Goal: Information Seeking & Learning: Learn about a topic

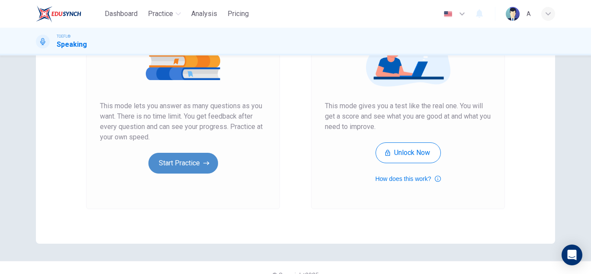
click at [173, 158] on button "Start Practice" at bounding box center [183, 163] width 70 height 21
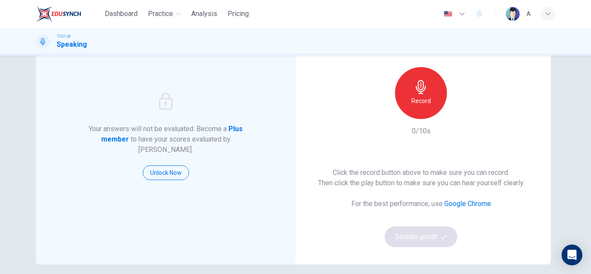
scroll to position [43, 0]
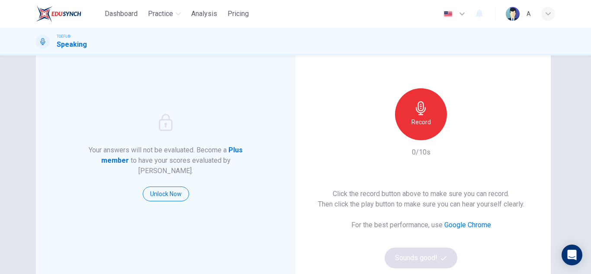
click at [423, 101] on div "Record" at bounding box center [421, 114] width 52 height 52
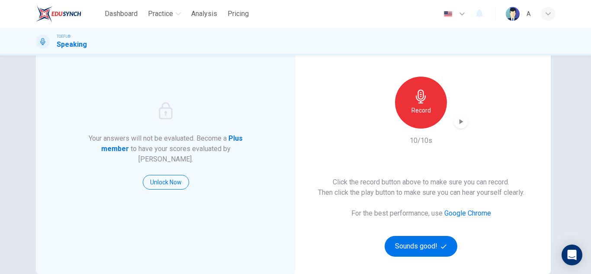
scroll to position [87, 0]
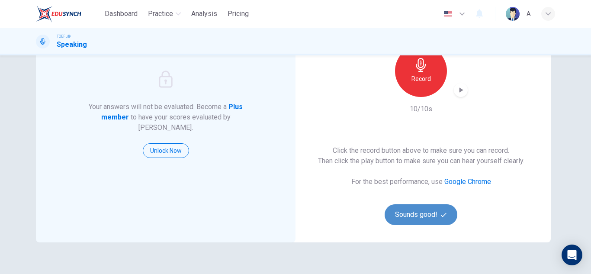
click at [446, 210] on button "Sounds good!" at bounding box center [421, 214] width 73 height 21
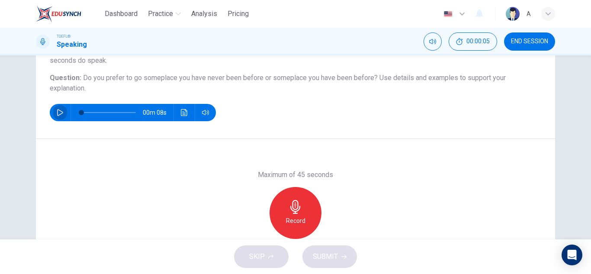
click at [62, 114] on button "button" at bounding box center [60, 112] width 14 height 17
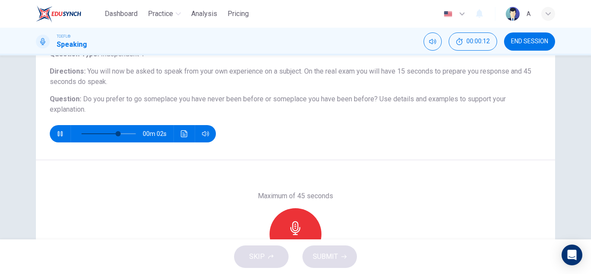
scroll to position [65, 0]
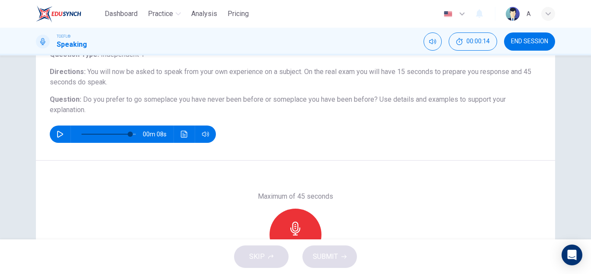
type input "0"
click at [289, 225] on icon "button" at bounding box center [296, 229] width 14 height 14
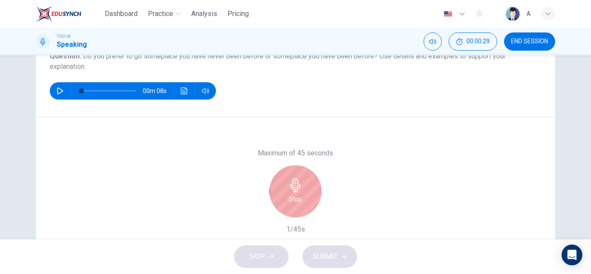
click at [301, 183] on div "Stop" at bounding box center [296, 191] width 52 height 52
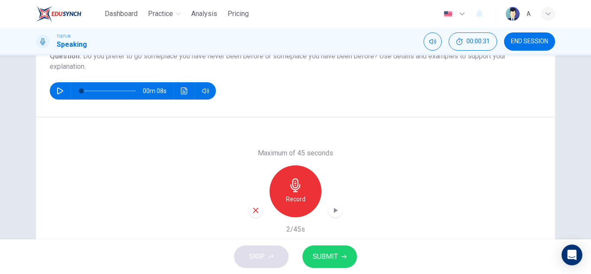
click at [256, 210] on icon "button" at bounding box center [256, 210] width 8 height 8
click at [280, 204] on div "Record" at bounding box center [296, 191] width 52 height 52
click at [331, 211] on icon "button" at bounding box center [335, 210] width 9 height 9
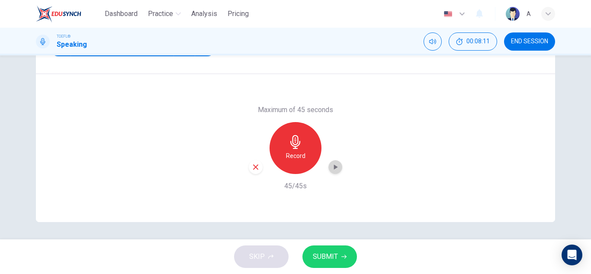
click at [334, 257] on span "SUBMIT" at bounding box center [325, 257] width 25 height 12
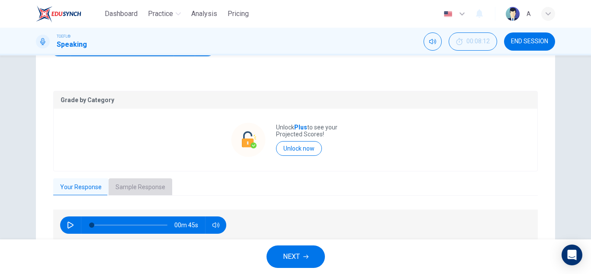
click at [150, 184] on button "Sample Response" at bounding box center [141, 187] width 64 height 18
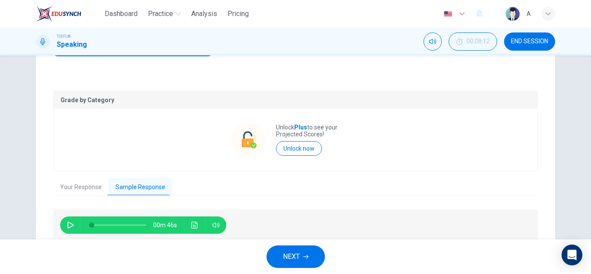
click at [67, 223] on icon "button" at bounding box center [70, 225] width 6 height 7
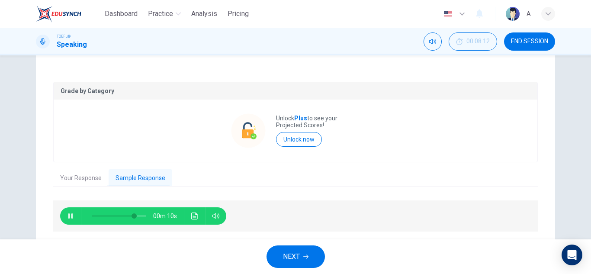
scroll to position [145, 0]
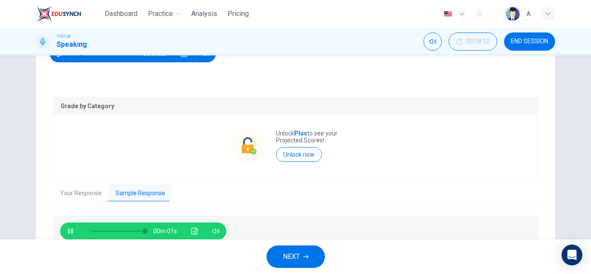
type input "0"
click at [291, 251] on span "NEXT" at bounding box center [291, 257] width 17 height 12
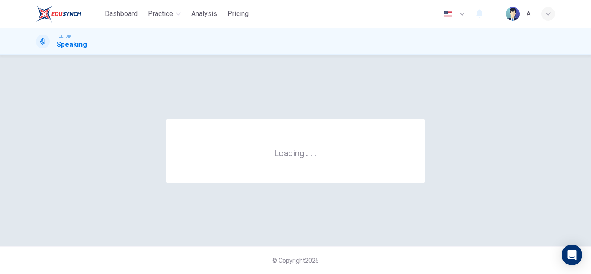
scroll to position [0, 0]
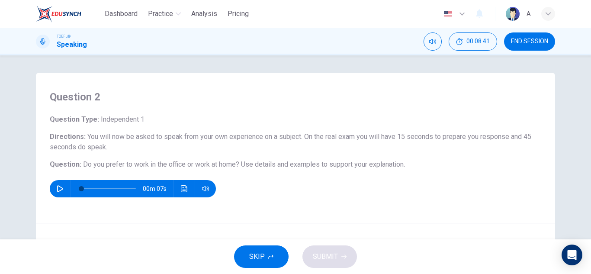
click at [56, 180] on button "button" at bounding box center [60, 188] width 14 height 17
type input "0"
click at [53, 180] on button "button" at bounding box center [60, 188] width 14 height 17
click at [58, 188] on icon "button" at bounding box center [60, 188] width 7 height 7
drag, startPoint x: 90, startPoint y: 187, endPoint x: 81, endPoint y: 193, distance: 10.9
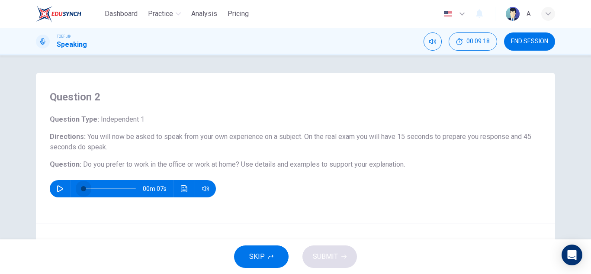
click at [81, 191] on span at bounding box center [83, 188] width 5 height 5
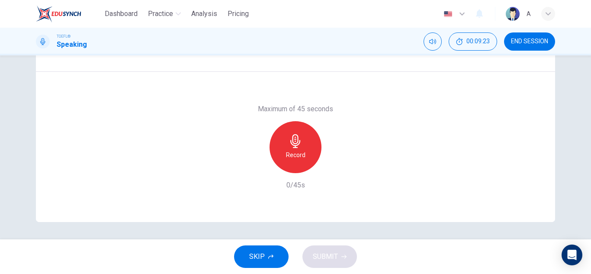
click at [294, 147] on icon "button" at bounding box center [296, 141] width 14 height 14
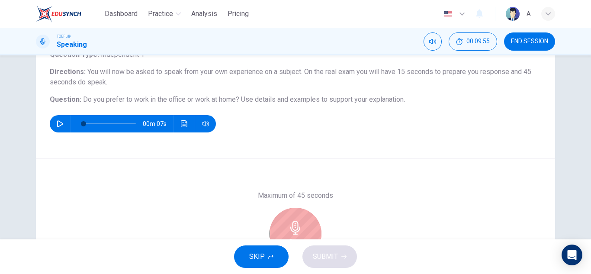
scroll to position [108, 0]
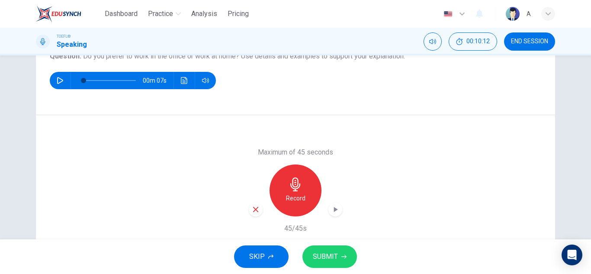
click at [334, 209] on icon "button" at bounding box center [336, 209] width 4 height 5
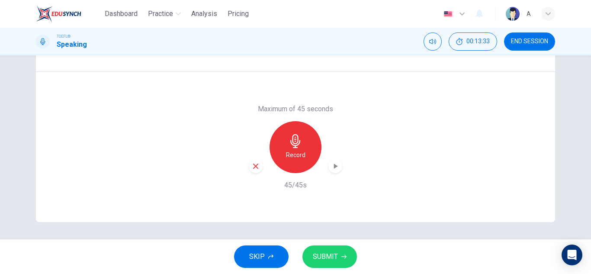
click at [318, 252] on span "SUBMIT" at bounding box center [325, 257] width 25 height 12
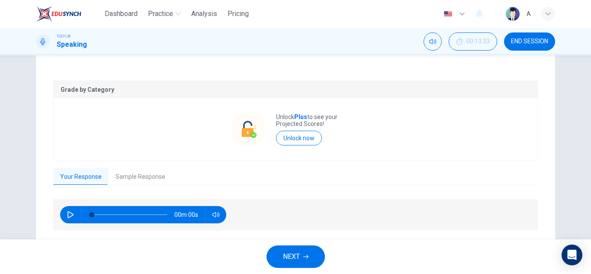
type input "0"
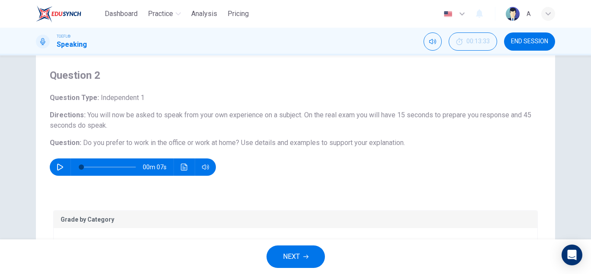
scroll to position [43, 0]
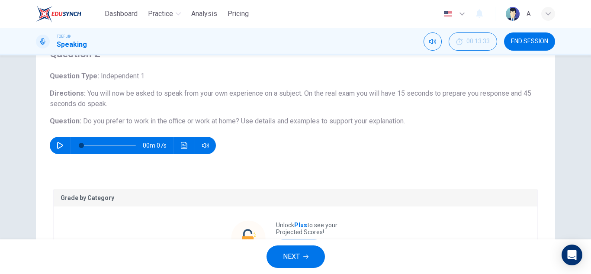
click at [314, 260] on button "NEXT" at bounding box center [296, 256] width 58 height 22
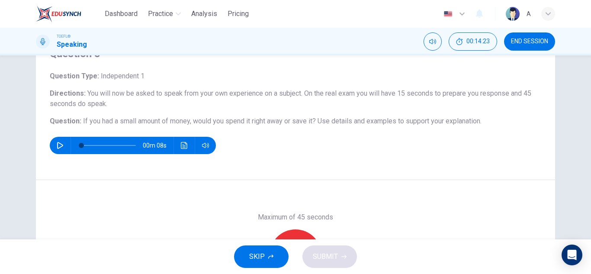
scroll to position [87, 0]
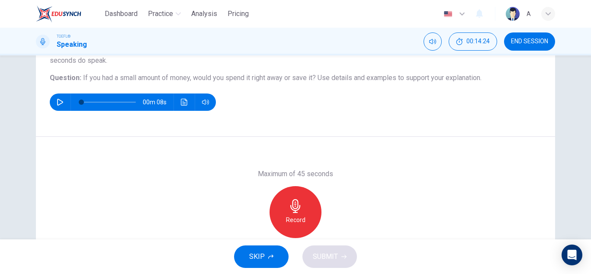
click at [295, 193] on div "Record" at bounding box center [296, 212] width 52 height 52
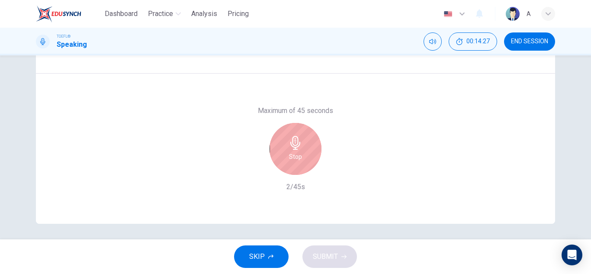
scroll to position [151, 0]
click at [314, 138] on div "Stop" at bounding box center [296, 147] width 52 height 52
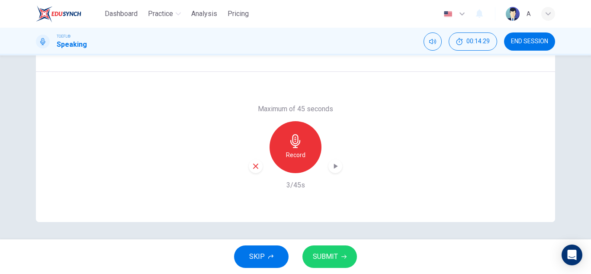
click at [253, 175] on div "Maximum of 45 seconds Record 3/45s" at bounding box center [295, 147] width 93 height 87
click at [253, 169] on icon "button" at bounding box center [256, 166] width 8 height 8
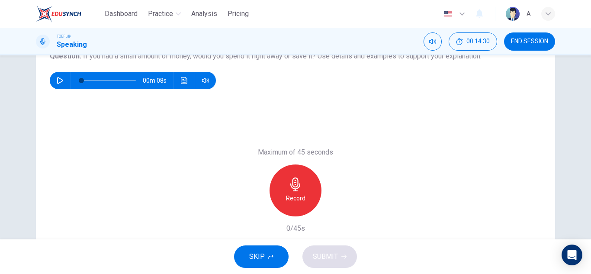
click at [289, 190] on icon "button" at bounding box center [296, 184] width 14 height 14
click at [331, 210] on icon "button" at bounding box center [335, 209] width 9 height 9
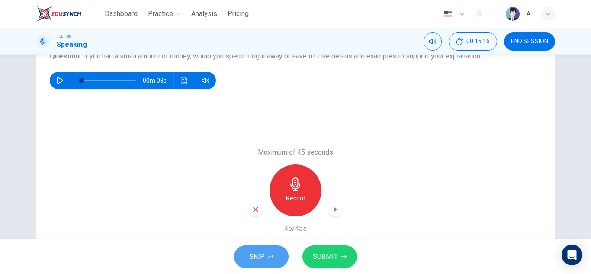
click at [272, 259] on icon "button" at bounding box center [270, 256] width 5 height 5
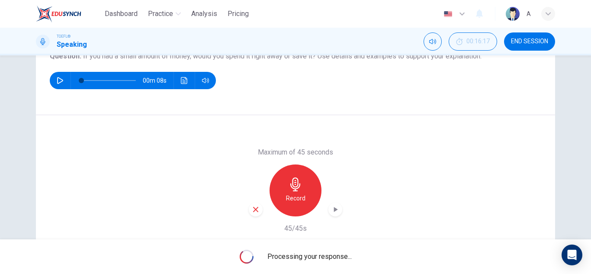
scroll to position [65, 0]
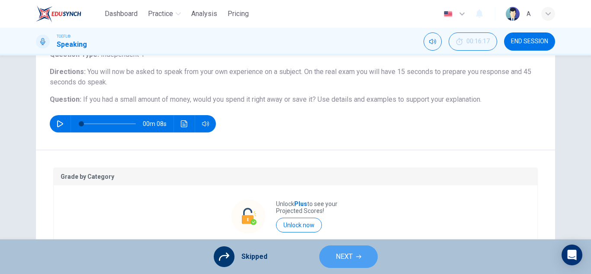
click at [344, 253] on span "NEXT" at bounding box center [344, 257] width 17 height 12
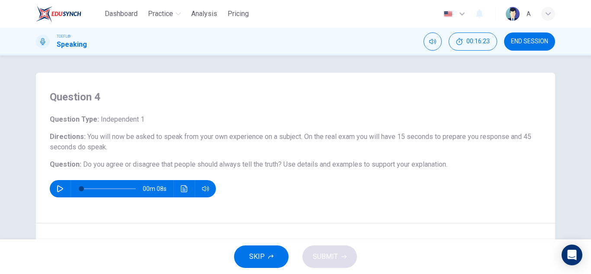
click at [55, 184] on button "button" at bounding box center [60, 188] width 14 height 17
type input "0"
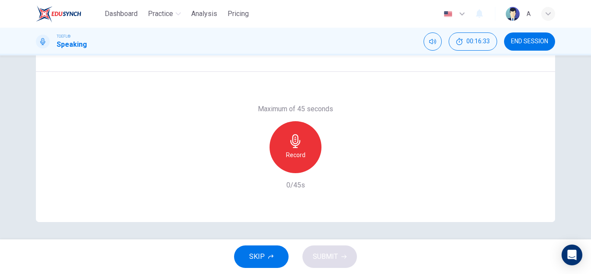
click at [302, 152] on h6 "Record" at bounding box center [295, 155] width 19 height 10
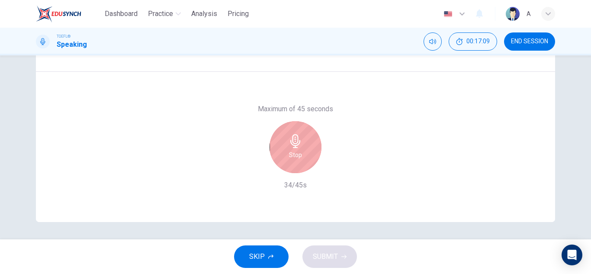
scroll to position [108, 0]
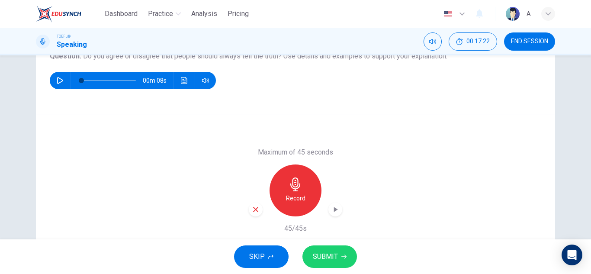
click at [341, 209] on div "Maximum of 45 seconds Record 45/45s" at bounding box center [295, 190] width 519 height 150
click at [331, 210] on icon "button" at bounding box center [335, 209] width 9 height 9
click at [262, 257] on span "SKIP" at bounding box center [257, 257] width 16 height 12
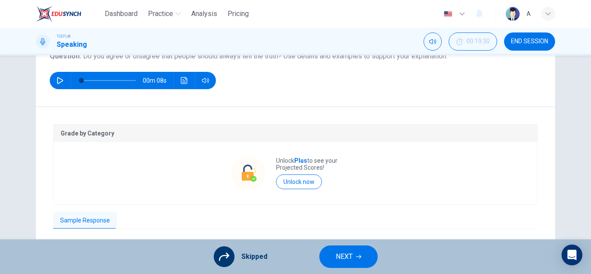
click at [364, 255] on button "NEXT" at bounding box center [348, 256] width 58 height 22
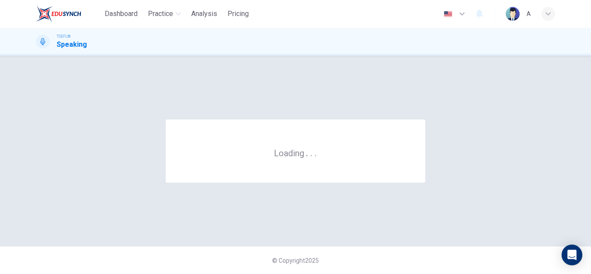
scroll to position [0, 0]
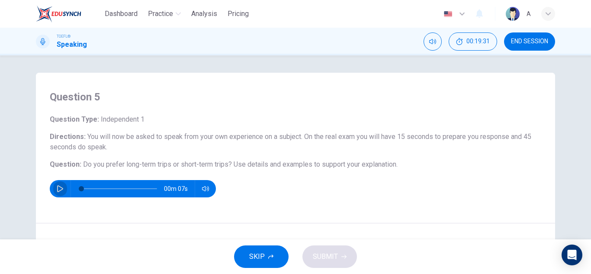
click at [54, 189] on button "button" at bounding box center [60, 188] width 14 height 17
type input "27"
type input "0"
click at [251, 247] on button "SKIP" at bounding box center [261, 256] width 55 height 22
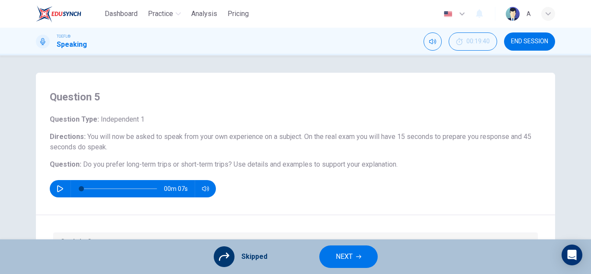
click at [212, 254] on div "Skipped NEXT" at bounding box center [295, 256] width 591 height 35
click at [227, 257] on icon at bounding box center [224, 257] width 10 height 8
click at [229, 264] on div at bounding box center [224, 256] width 21 height 21
click at [344, 256] on span "NEXT" at bounding box center [344, 257] width 17 height 12
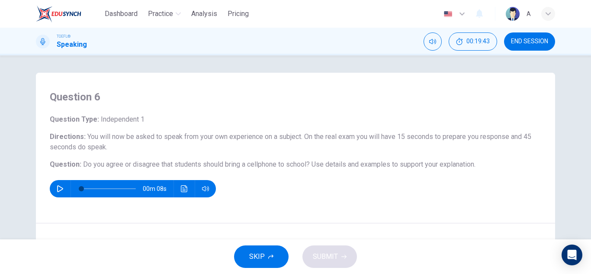
click at [270, 256] on icon "button" at bounding box center [270, 256] width 5 height 4
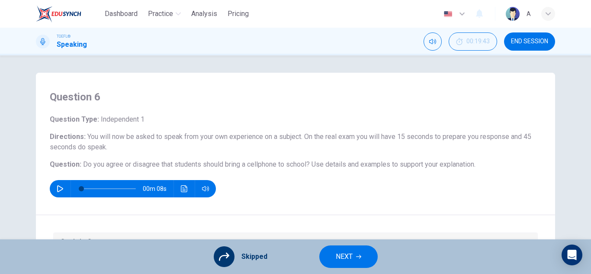
click at [349, 259] on span "NEXT" at bounding box center [344, 257] width 17 height 12
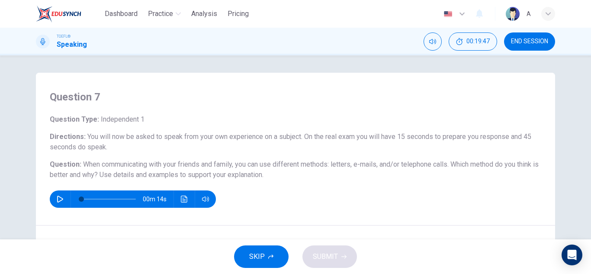
click at [50, 190] on div "Question Type : Independent 1 Directions : You will now be asked to speak from …" at bounding box center [296, 160] width 492 height 93
click at [59, 201] on icon "button" at bounding box center [60, 199] width 7 height 7
click at [107, 197] on span at bounding box center [108, 199] width 55 height 12
click at [53, 200] on button "button" at bounding box center [60, 198] width 14 height 17
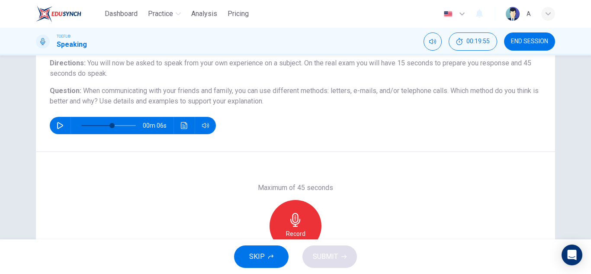
scroll to position [151, 0]
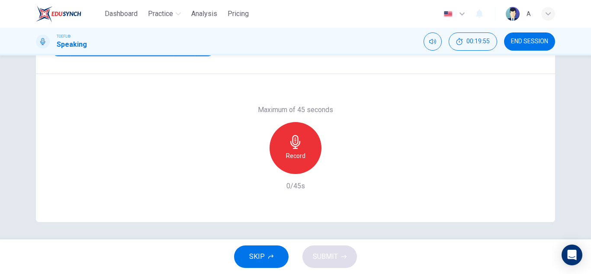
click at [290, 158] on h6 "Record" at bounding box center [295, 156] width 19 height 10
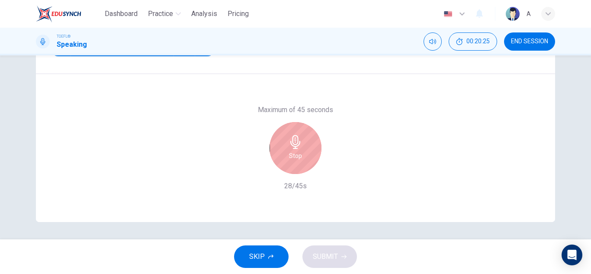
scroll to position [108, 0]
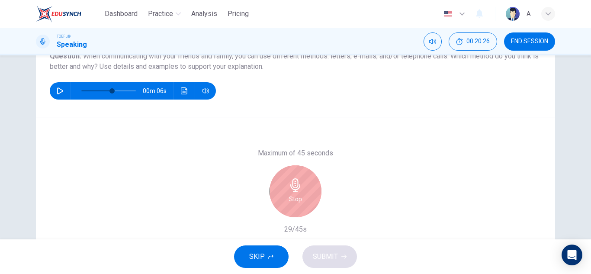
click at [298, 206] on div "Stop" at bounding box center [296, 191] width 52 height 52
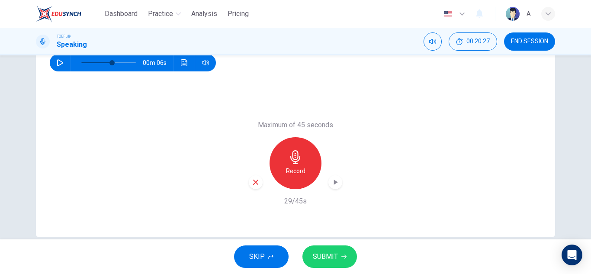
scroll to position [151, 0]
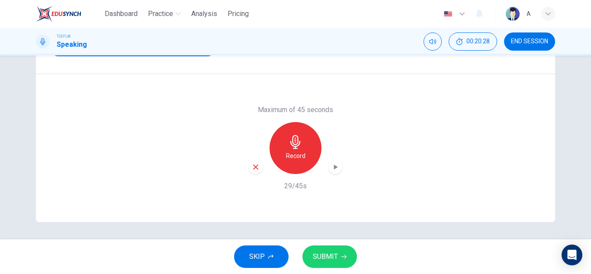
click at [259, 171] on div "Record" at bounding box center [295, 148] width 93 height 52
click at [252, 170] on icon "button" at bounding box center [256, 167] width 8 height 8
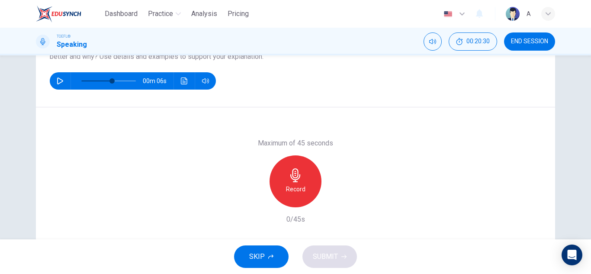
scroll to position [108, 0]
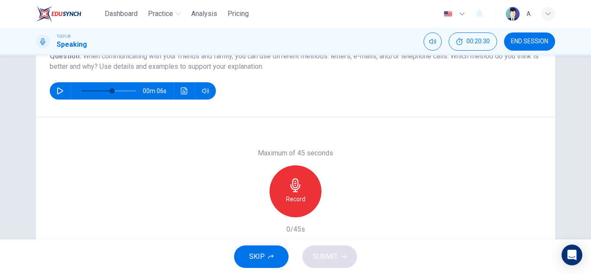
click at [291, 204] on h6 "Record" at bounding box center [295, 199] width 19 height 10
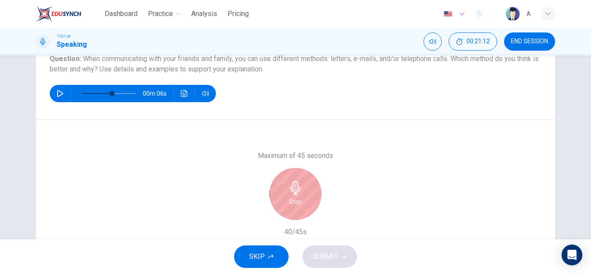
scroll to position [151, 0]
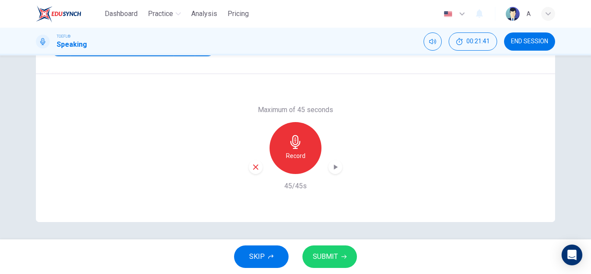
click at [338, 168] on div "button" at bounding box center [335, 167] width 14 height 14
click at [328, 168] on div "button" at bounding box center [335, 167] width 14 height 14
click at [328, 167] on div "button" at bounding box center [335, 167] width 14 height 14
click at [278, 255] on button "SKIP" at bounding box center [261, 256] width 55 height 22
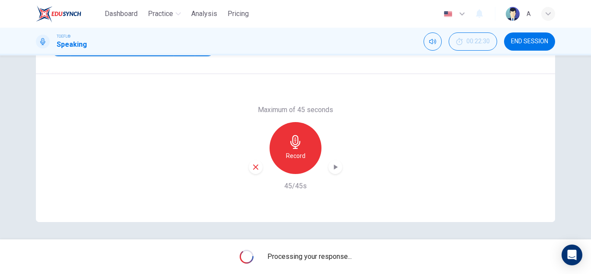
type input "56"
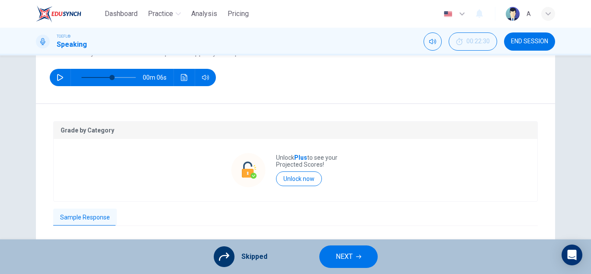
scroll to position [108, 0]
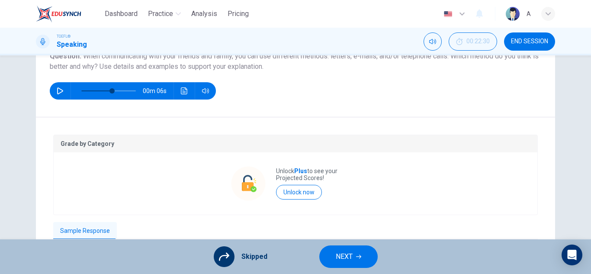
click at [362, 250] on button "NEXT" at bounding box center [348, 256] width 58 height 22
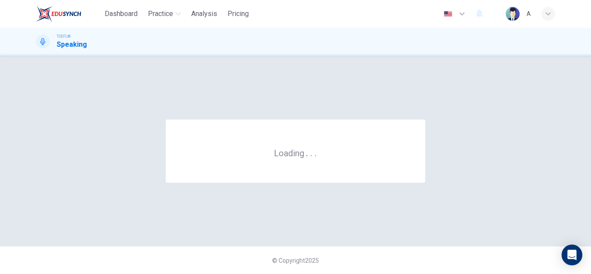
scroll to position [0, 0]
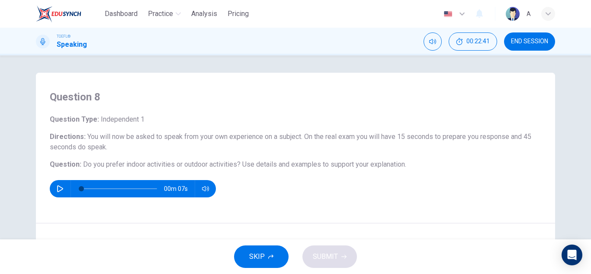
click at [50, 184] on div "00m 07s" at bounding box center [133, 188] width 166 height 17
click at [58, 184] on button "button" at bounding box center [60, 188] width 14 height 17
click at [59, 181] on button "button" at bounding box center [60, 188] width 14 height 17
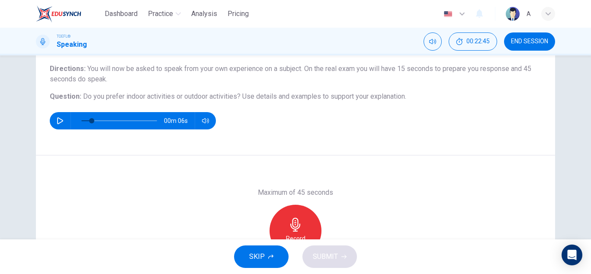
scroll to position [151, 0]
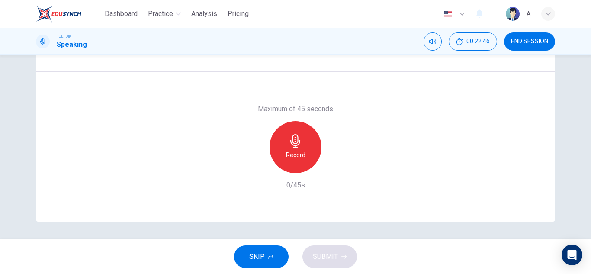
click at [310, 154] on div "Record" at bounding box center [296, 147] width 52 height 52
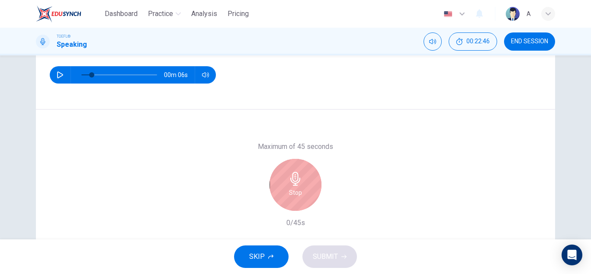
scroll to position [108, 0]
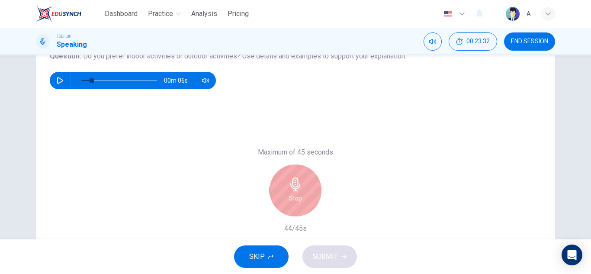
type input "14"
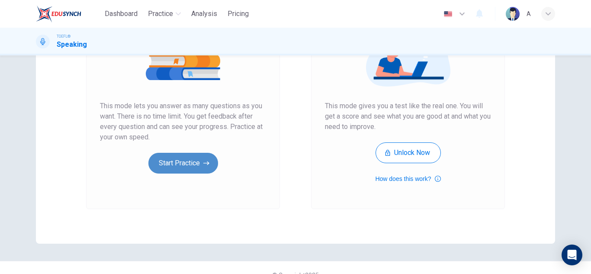
click at [187, 162] on button "Start Practice" at bounding box center [183, 163] width 70 height 21
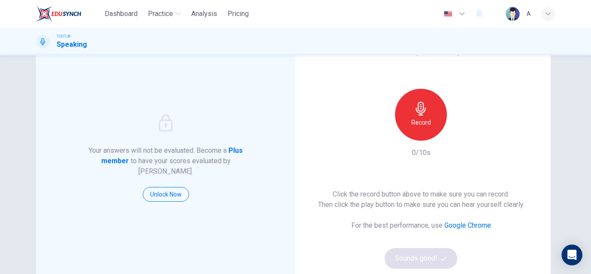
scroll to position [43, 0]
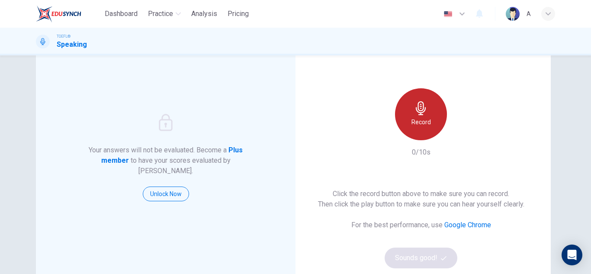
click at [410, 132] on div "Record" at bounding box center [421, 114] width 52 height 52
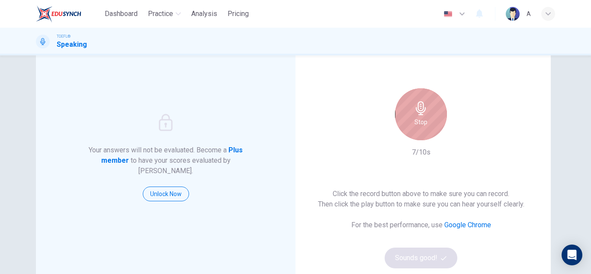
click at [410, 118] on div "Stop" at bounding box center [421, 114] width 52 height 52
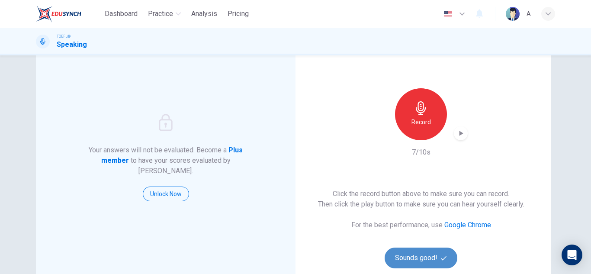
click at [413, 260] on button "Sounds good!" at bounding box center [421, 257] width 73 height 21
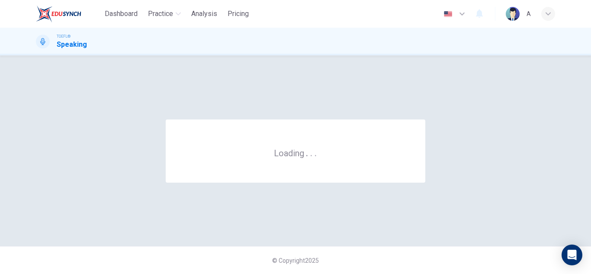
scroll to position [0, 0]
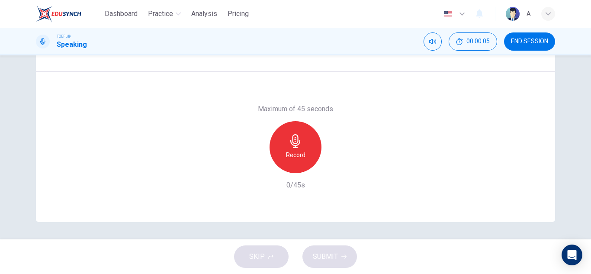
click at [276, 155] on div "Record" at bounding box center [296, 147] width 52 height 52
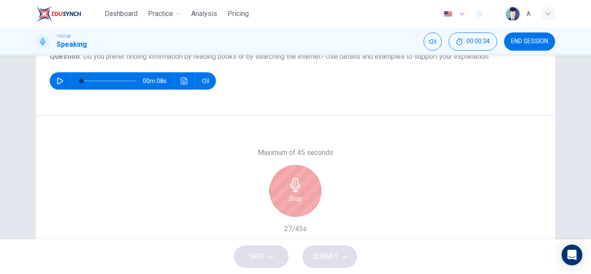
scroll to position [108, 0]
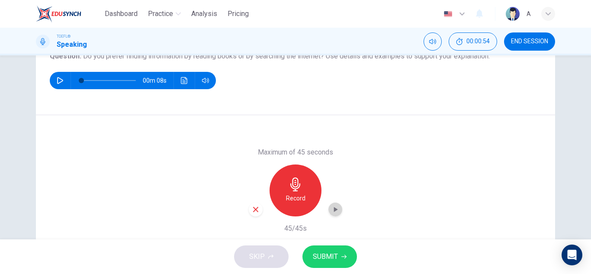
click at [335, 207] on icon "button" at bounding box center [335, 209] width 9 height 9
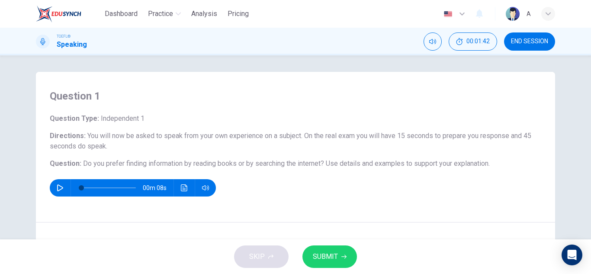
scroll to position [0, 0]
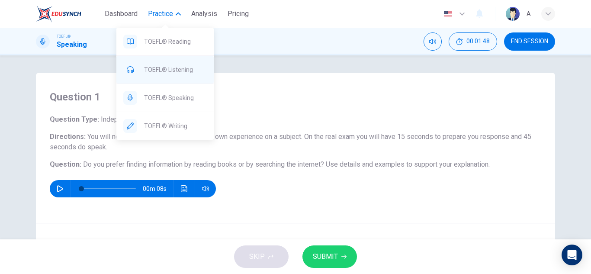
click at [159, 71] on span "TOEFL® Listening" at bounding box center [175, 69] width 63 height 10
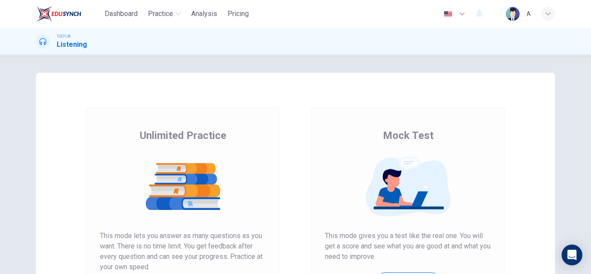
scroll to position [130, 0]
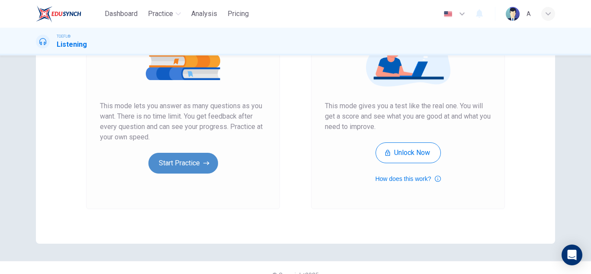
click at [194, 161] on button "Start Practice" at bounding box center [183, 163] width 70 height 21
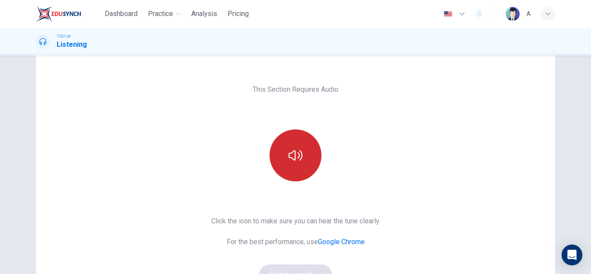
scroll to position [43, 0]
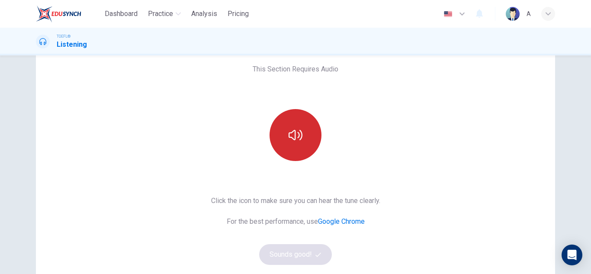
click at [305, 126] on button "button" at bounding box center [296, 135] width 52 height 52
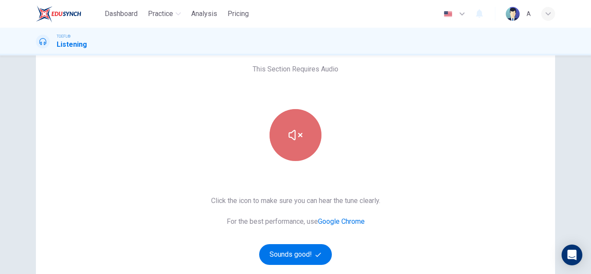
click at [305, 127] on button "button" at bounding box center [296, 135] width 52 height 52
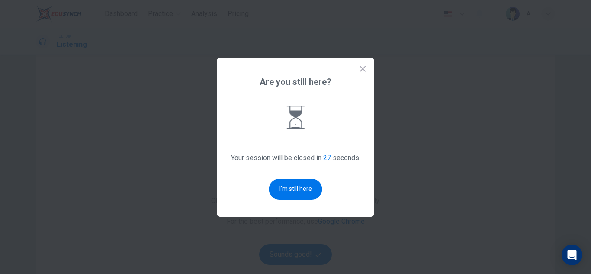
click at [366, 71] on icon at bounding box center [363, 69] width 6 height 6
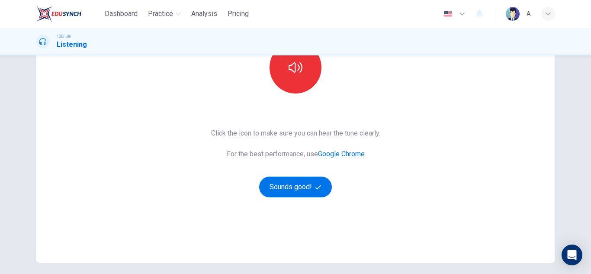
scroll to position [130, 0]
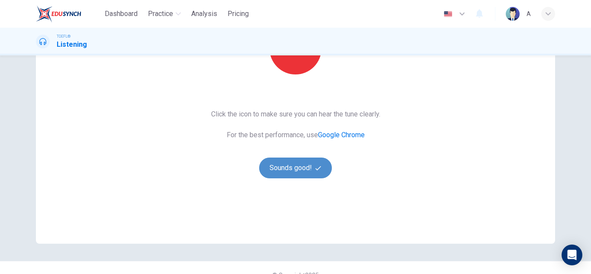
click at [306, 165] on button "Sounds good!" at bounding box center [295, 167] width 73 height 21
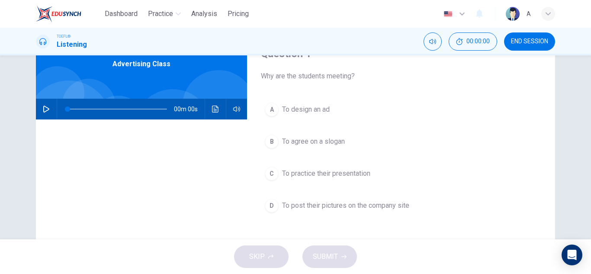
scroll to position [0, 0]
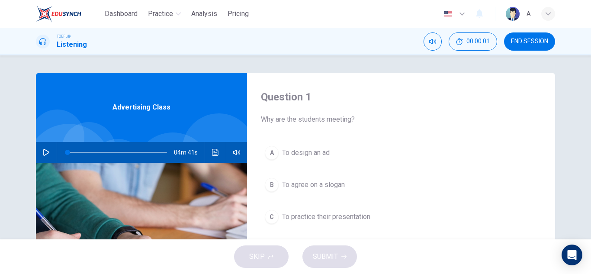
click at [38, 147] on div "04m 41s" at bounding box center [141, 152] width 211 height 21
click at [43, 152] on icon "button" at bounding box center [46, 152] width 7 height 7
type input "0"
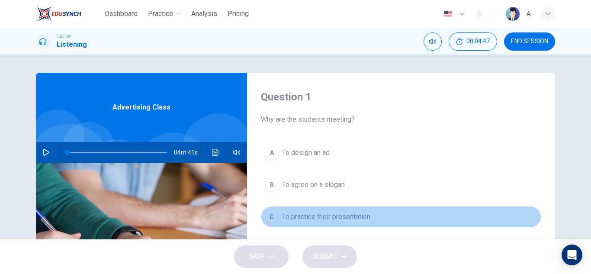
click at [360, 206] on button "C To practice their presentation" at bounding box center [401, 217] width 280 height 22
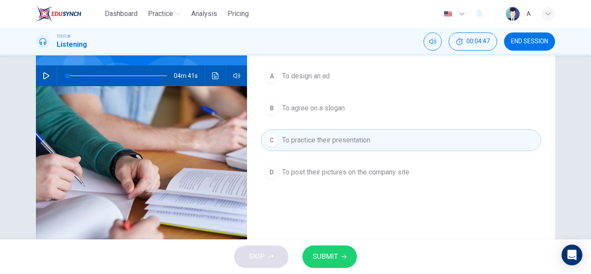
scroll to position [87, 0]
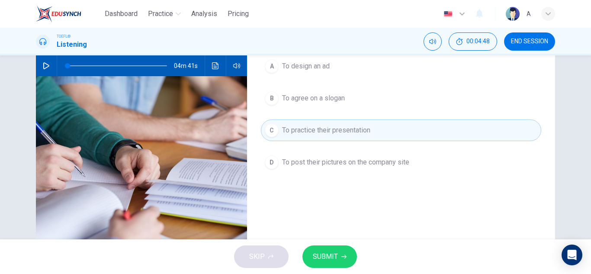
click at [339, 248] on button "SUBMIT" at bounding box center [329, 256] width 55 height 22
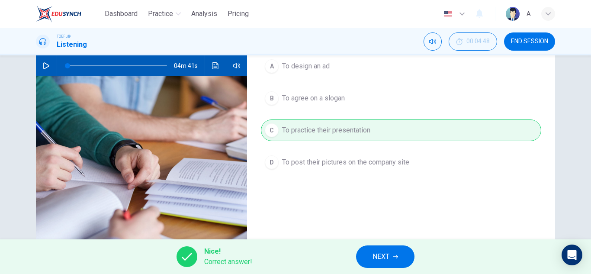
click at [363, 257] on button "NEXT" at bounding box center [385, 256] width 58 height 22
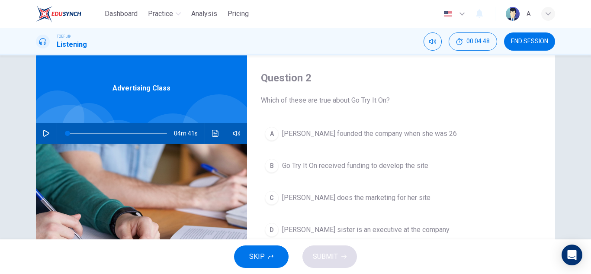
scroll to position [0, 0]
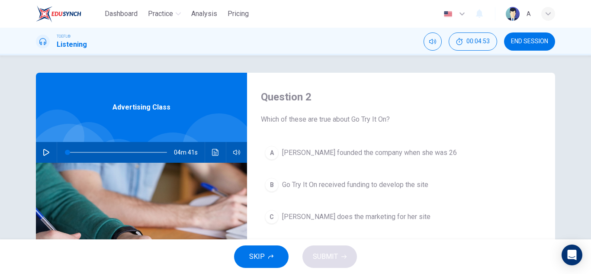
click at [332, 189] on span "Go Try It On received funding to develop the site" at bounding box center [355, 185] width 146 height 10
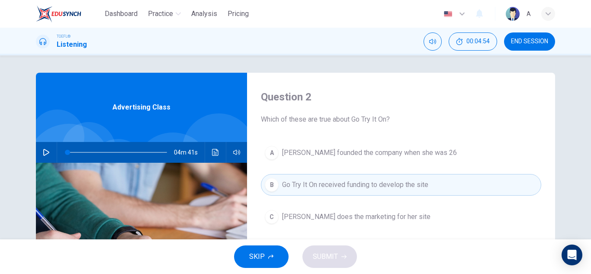
click at [338, 254] on div "SKIP SUBMIT" at bounding box center [295, 256] width 591 height 35
click at [355, 192] on button "B Go Try It On received funding to develop the site" at bounding box center [401, 185] width 280 height 22
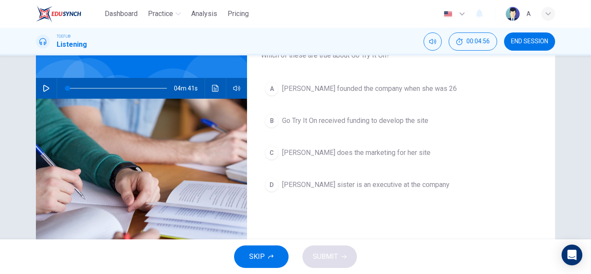
scroll to position [87, 0]
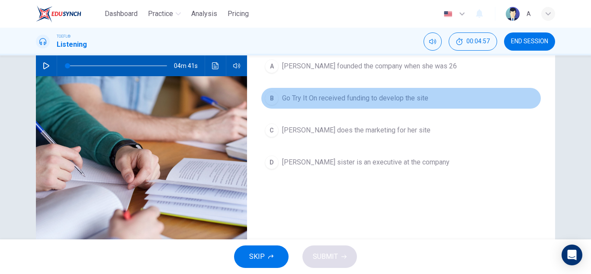
click at [357, 88] on button "B Go Try It On received funding to develop the site" at bounding box center [401, 98] width 280 height 22
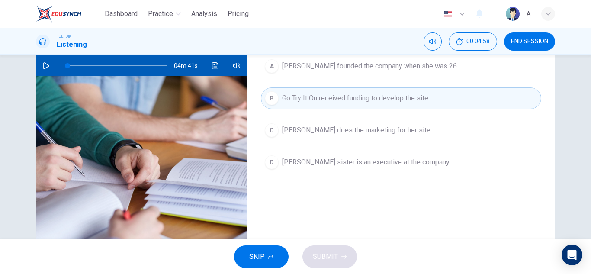
click at [353, 96] on span "Go Try It On received funding to develop the site" at bounding box center [355, 98] width 146 height 10
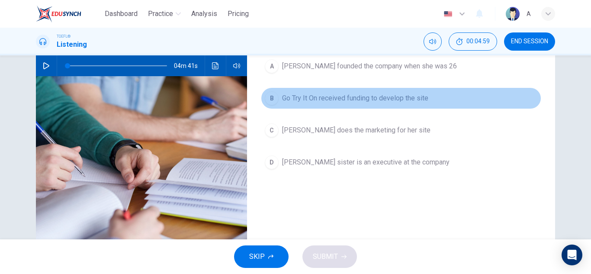
click at [353, 96] on span "Go Try It On received funding to develop the site" at bounding box center [355, 98] width 146 height 10
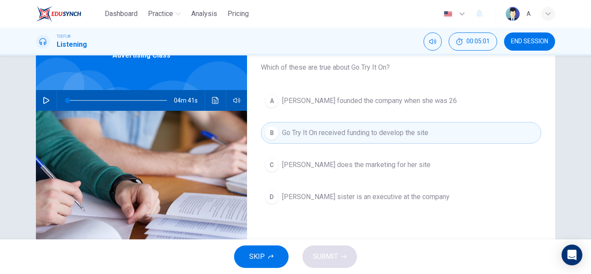
scroll to position [43, 0]
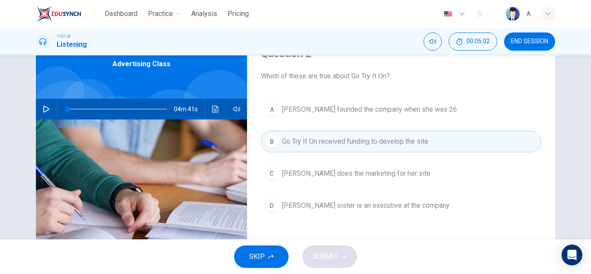
click at [387, 102] on button "A Marissa Evans founded the company when she was 26" at bounding box center [401, 110] width 280 height 22
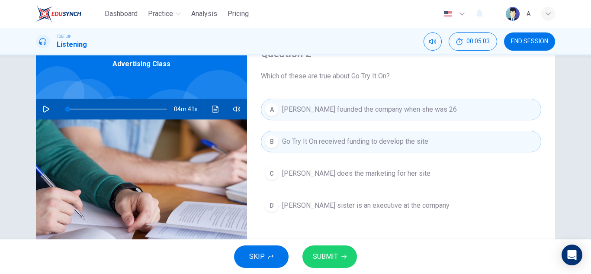
drag, startPoint x: 315, startPoint y: 272, endPoint x: 323, endPoint y: 250, distance: 23.4
click at [323, 250] on div "SKIP SUBMIT" at bounding box center [295, 256] width 591 height 35
click at [323, 250] on button "SUBMIT" at bounding box center [329, 256] width 55 height 22
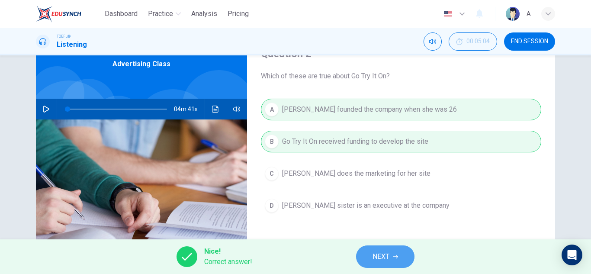
click at [379, 249] on button "NEXT" at bounding box center [385, 256] width 58 height 22
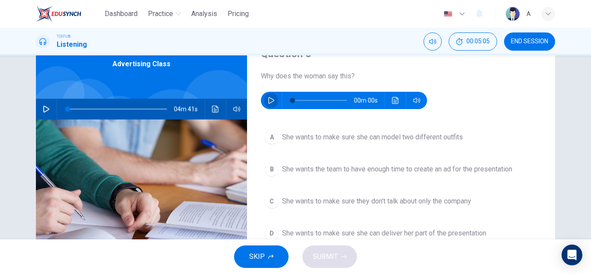
click at [270, 106] on button "button" at bounding box center [271, 100] width 14 height 17
click at [441, 169] on span "She wants the team to have enough time to create an ad for the presentation" at bounding box center [397, 169] width 230 height 10
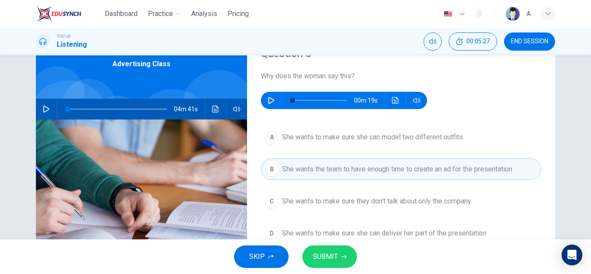
click at [270, 92] on button "button" at bounding box center [271, 100] width 14 height 17
click at [318, 188] on div "A She wants to make sure she can model two different outfits B She wants the te…" at bounding box center [401, 193] width 280 height 135
click at [324, 193] on button "C She wants to make sure they don't talk about only the company" at bounding box center [401, 201] width 280 height 22
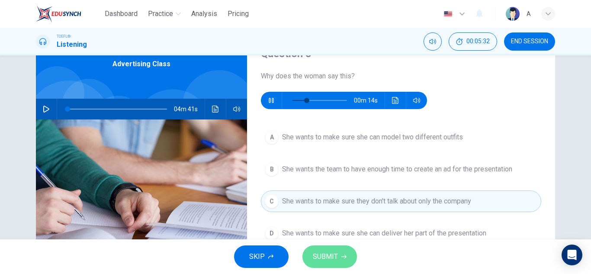
click at [324, 255] on span "SUBMIT" at bounding box center [325, 257] width 25 height 12
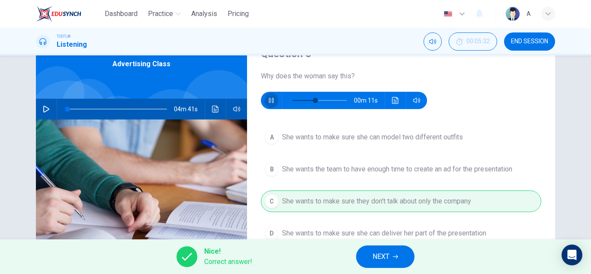
click at [268, 101] on icon "button" at bounding box center [271, 100] width 7 height 7
type input "42"
drag, startPoint x: 378, startPoint y: 247, endPoint x: 390, endPoint y: 143, distance: 105.4
click at [389, 142] on div "Dashboard Practice Analysis Pricing English en ​ A TOEFL® Listening 00:05:32 EN…" at bounding box center [295, 137] width 591 height 274
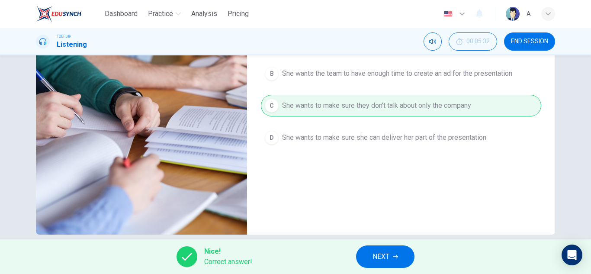
scroll to position [151, 0]
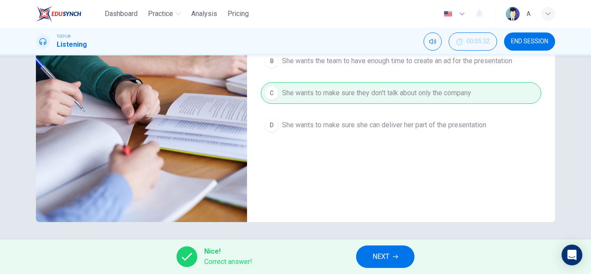
click at [384, 254] on span "NEXT" at bounding box center [381, 257] width 17 height 12
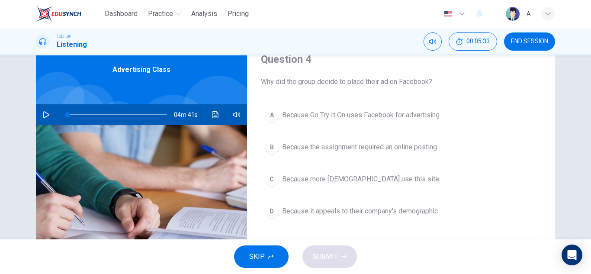
scroll to position [22, 0]
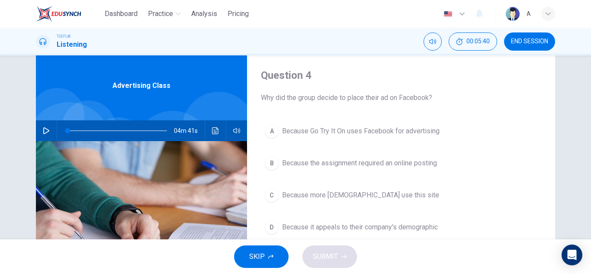
click at [385, 230] on span "Because it appeals to their company's demographic" at bounding box center [360, 227] width 156 height 10
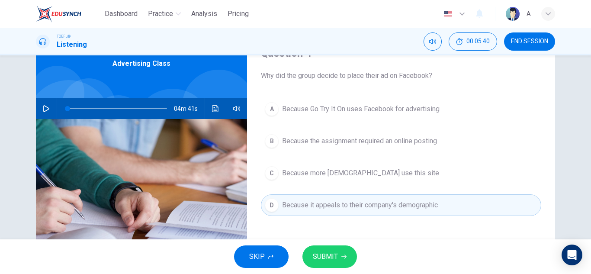
scroll to position [65, 0]
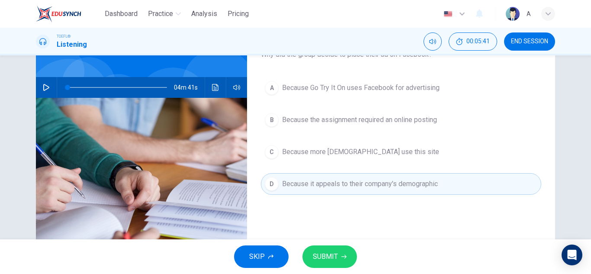
click at [330, 264] on button "SUBMIT" at bounding box center [329, 256] width 55 height 22
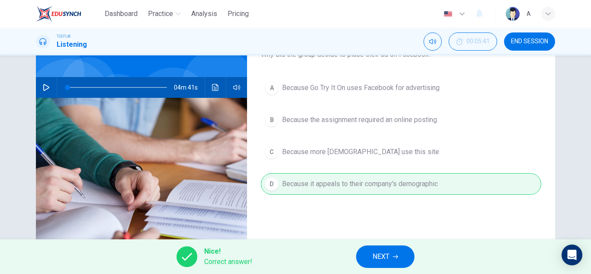
click at [362, 248] on button "NEXT" at bounding box center [385, 256] width 58 height 22
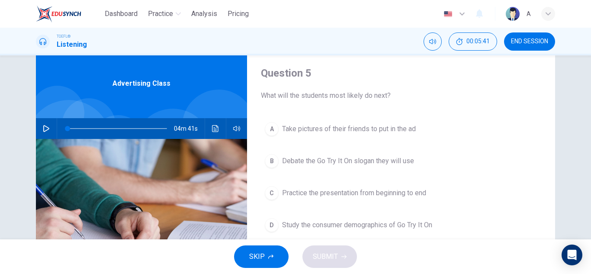
scroll to position [22, 0]
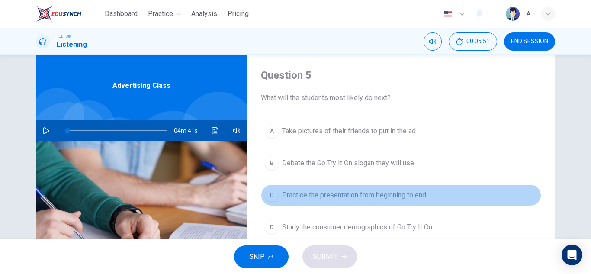
click at [369, 191] on span "Practice the presentation from beginning to end" at bounding box center [354, 195] width 144 height 10
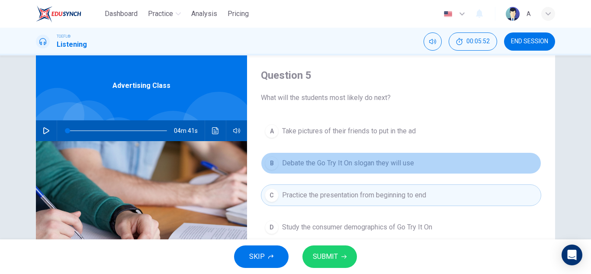
click at [376, 162] on span "Debate the Go Try It On slogan they will use" at bounding box center [348, 163] width 132 height 10
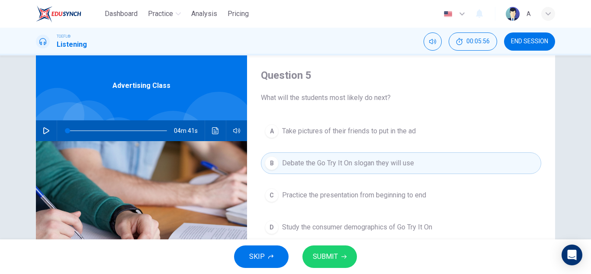
click at [361, 138] on button "A Take pictures of their friends to put in the ad" at bounding box center [401, 131] width 280 height 22
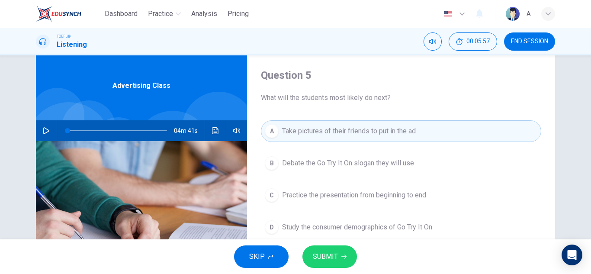
click at [343, 244] on div "SKIP SUBMIT" at bounding box center [295, 256] width 591 height 35
click at [341, 244] on div "SKIP SUBMIT" at bounding box center [295, 256] width 591 height 35
click at [345, 249] on button "SUBMIT" at bounding box center [329, 256] width 55 height 22
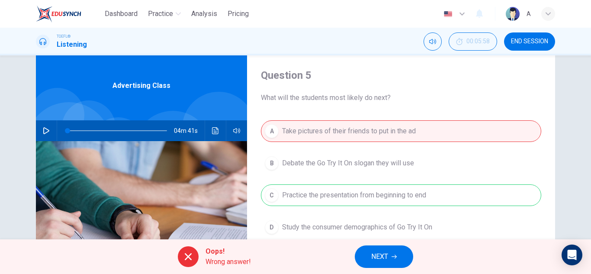
click at [383, 254] on span "NEXT" at bounding box center [379, 257] width 17 height 12
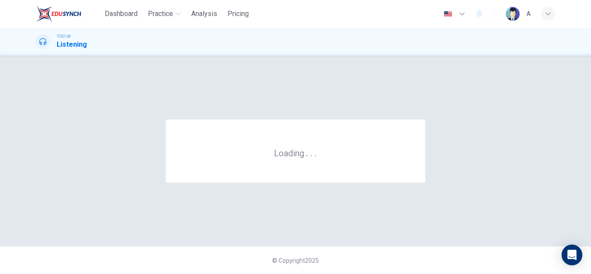
scroll to position [0, 0]
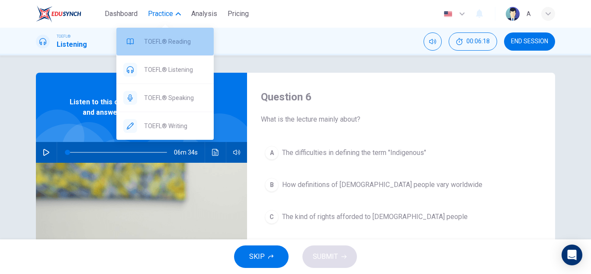
click at [186, 42] on span "TOEFL® Reading" at bounding box center [175, 41] width 63 height 10
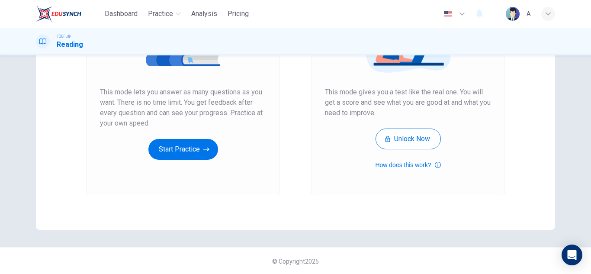
scroll to position [145, 0]
click at [191, 161] on div "Unlimited Practice This mode lets you answer as many questions as you want. The…" at bounding box center [183, 78] width 194 height 231
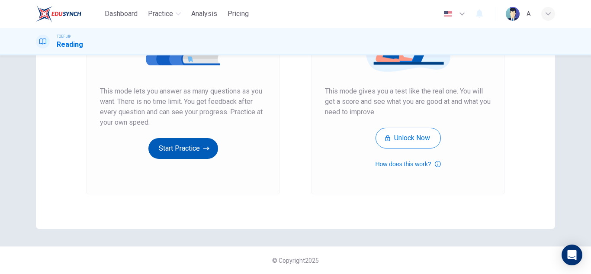
click at [193, 151] on button "Start Practice" at bounding box center [183, 148] width 70 height 21
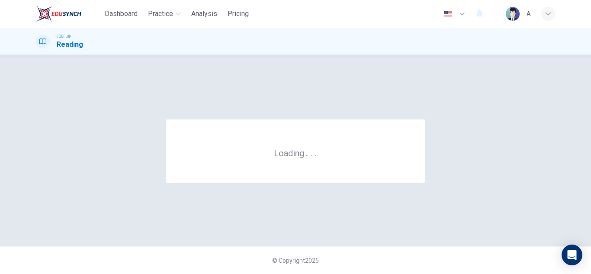
scroll to position [0, 0]
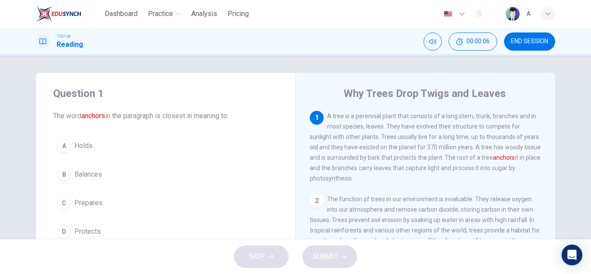
click at [123, 138] on button "A Holds" at bounding box center [165, 146] width 225 height 22
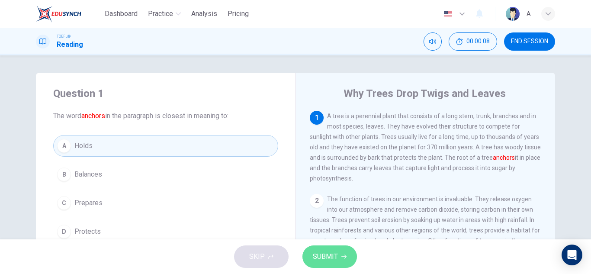
click at [347, 251] on button "SUBMIT" at bounding box center [329, 256] width 55 height 22
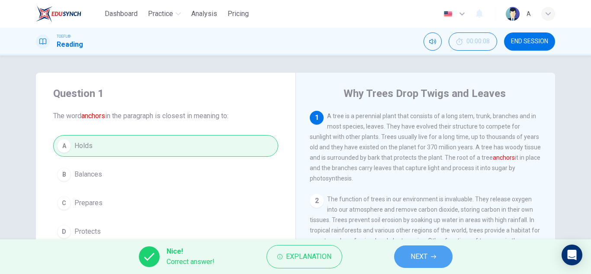
click at [425, 257] on span "NEXT" at bounding box center [419, 257] width 17 height 12
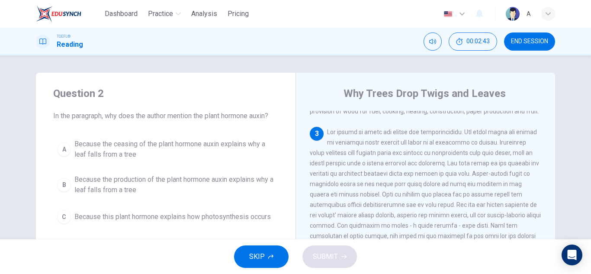
scroll to position [183, 0]
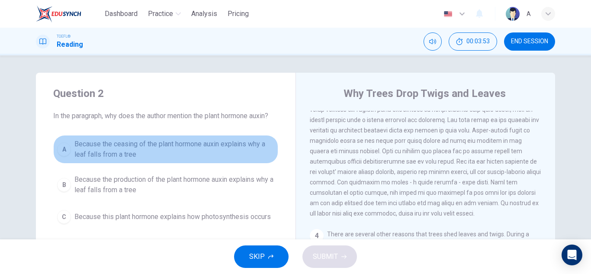
click at [171, 144] on span "Because the ceasing of the plant hormone auxin explains why a leaf falls from a…" at bounding box center [174, 149] width 200 height 21
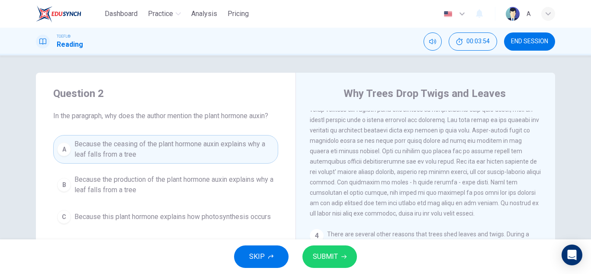
click at [339, 256] on button "SUBMIT" at bounding box center [329, 256] width 55 height 22
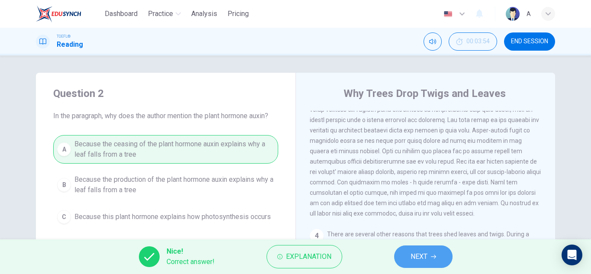
click at [404, 250] on button "NEXT" at bounding box center [423, 256] width 58 height 22
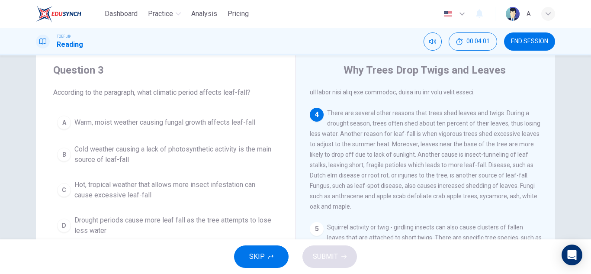
scroll to position [43, 0]
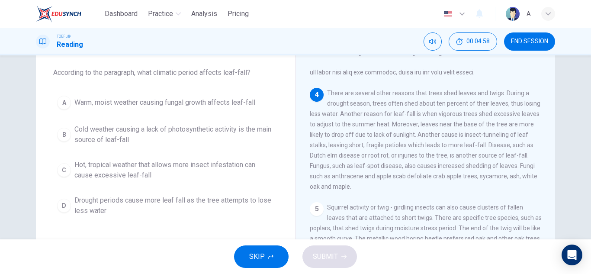
click at [219, 165] on span "Hot, tropical weather that allows more insect infestation can cause excessive l…" at bounding box center [174, 170] width 200 height 21
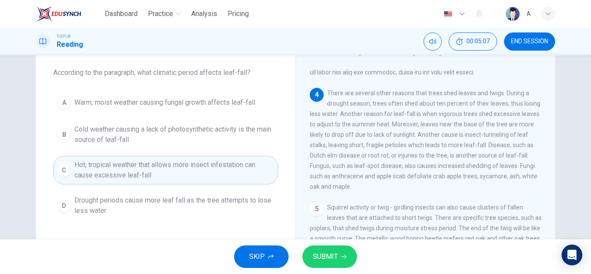
drag, startPoint x: 325, startPoint y: 251, endPoint x: 325, endPoint y: 202, distance: 49.3
click at [325, 202] on div "Dashboard Practice Analysis Pricing English en ​ A TOEFL® Reading 00:05:07 END …" at bounding box center [295, 137] width 591 height 274
click at [346, 262] on button "SUBMIT" at bounding box center [329, 256] width 55 height 22
